Goal: Transaction & Acquisition: Purchase product/service

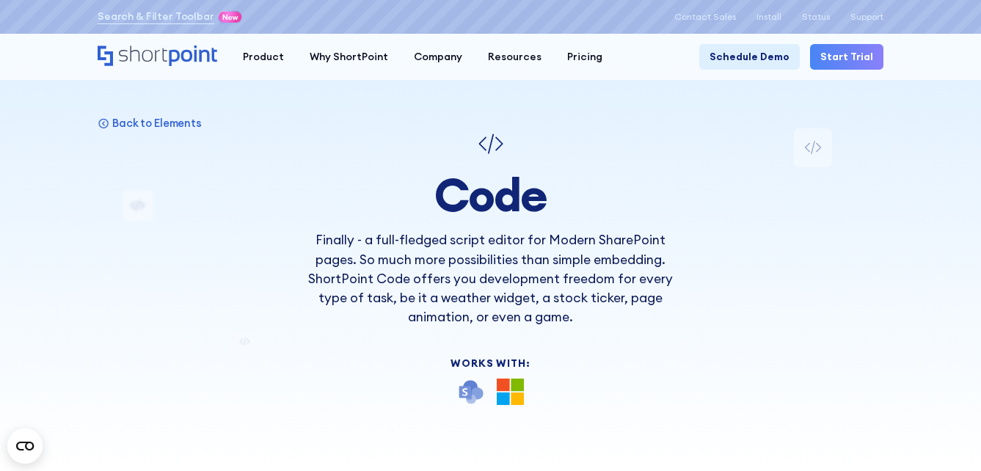
click at [605, 52] on nav "Product works with SharePoint Microsoft Teams SAP Explore Templates Elements In…" at bounding box center [557, 57] width 654 height 26
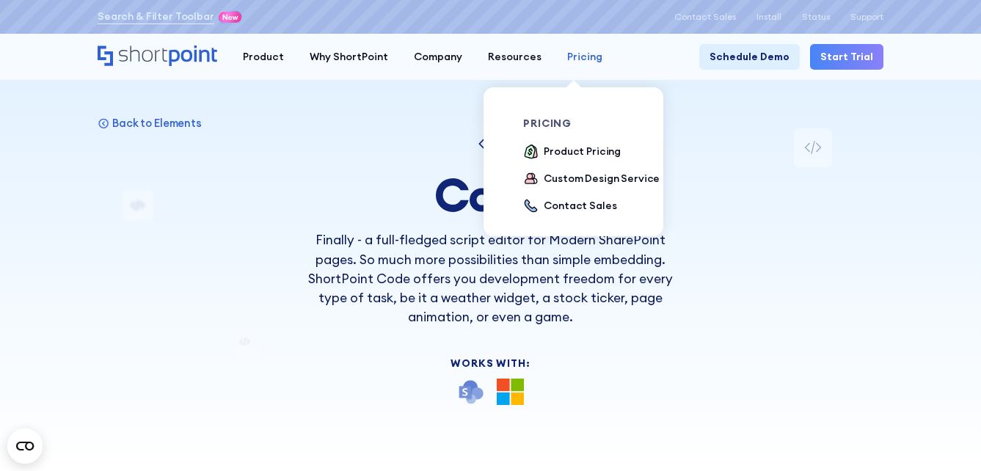
click at [589, 53] on div "Pricing" at bounding box center [584, 56] width 35 height 15
click at [579, 144] on div "Product Pricing" at bounding box center [582, 151] width 77 height 15
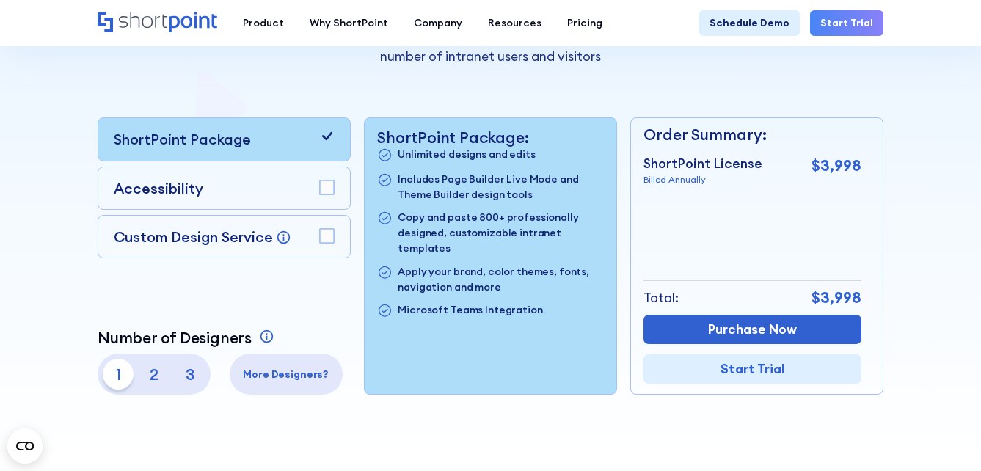
scroll to position [294, 0]
click at [329, 193] on rect at bounding box center [327, 188] width 14 height 14
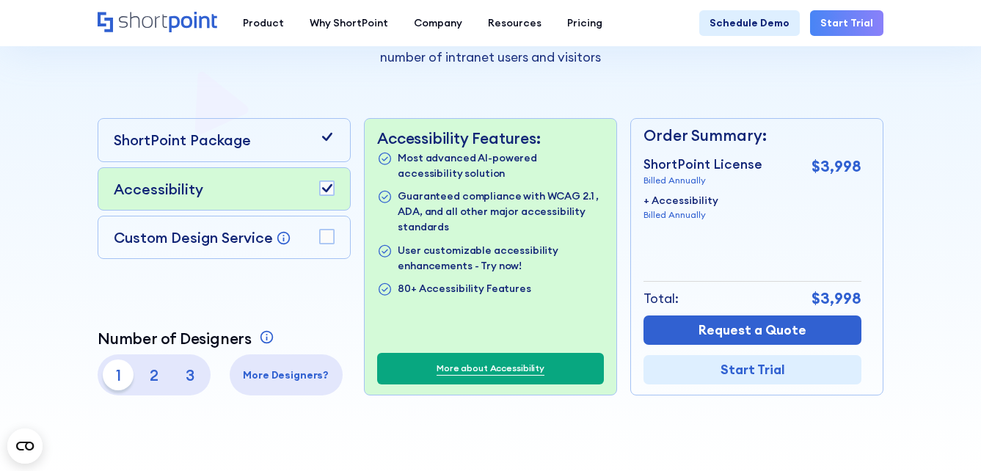
click at [329, 193] on rect at bounding box center [327, 188] width 14 height 14
click at [328, 193] on rect at bounding box center [327, 188] width 14 height 14
click at [323, 236] on rect at bounding box center [327, 237] width 14 height 14
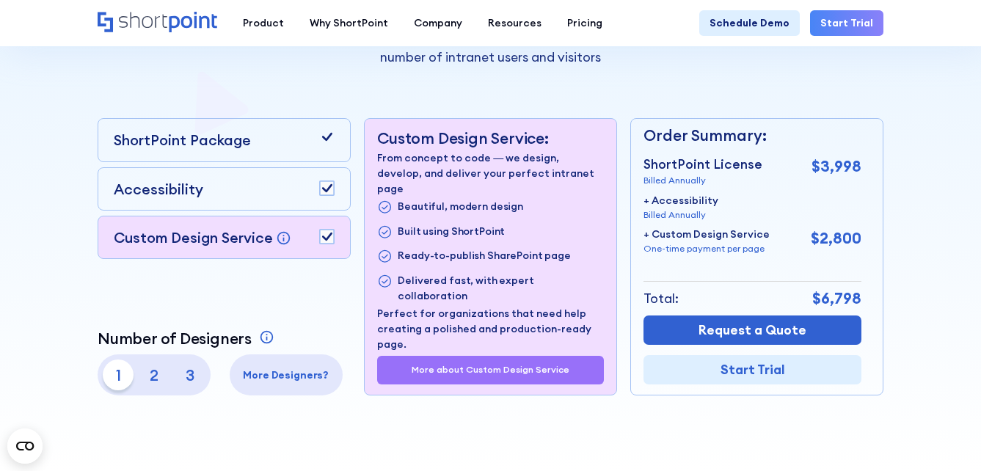
click at [323, 236] on rect at bounding box center [327, 237] width 14 height 14
click at [327, 193] on rect at bounding box center [327, 188] width 14 height 14
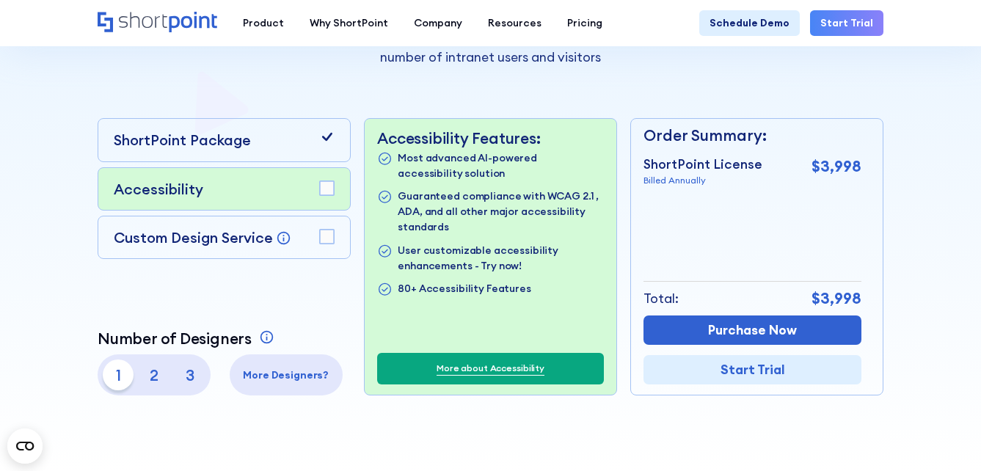
click at [306, 279] on div "ShortPoint Package Accessibility Custom Design Service Bring your dream design …" at bounding box center [224, 256] width 253 height 277
